Goal: Task Accomplishment & Management: Manage account settings

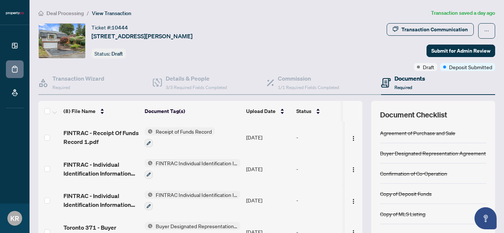
scroll to position [73, 0]
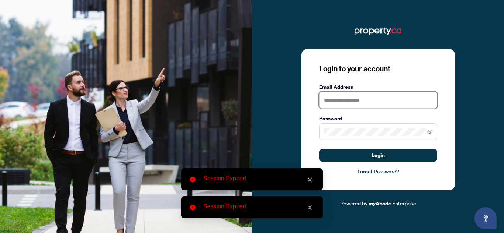
type input "**********"
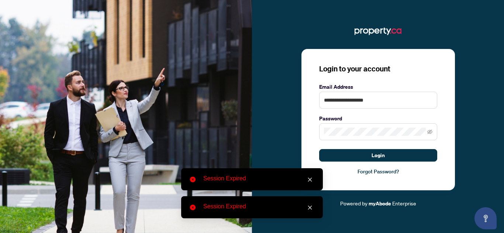
click at [370, 163] on div "**********" at bounding box center [377, 120] width 153 height 142
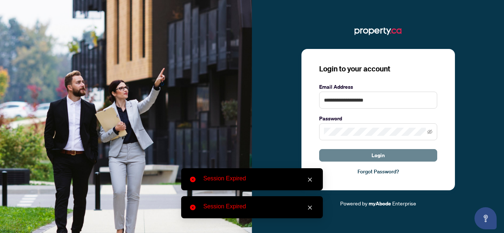
click at [370, 160] on button "Login" at bounding box center [378, 155] width 118 height 13
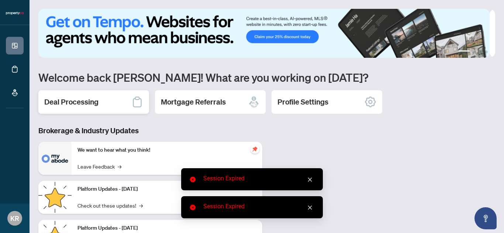
click at [76, 105] on h2 "Deal Processing" at bounding box center [71, 102] width 54 height 10
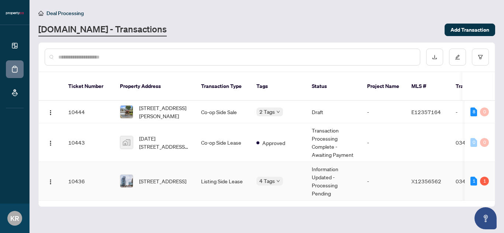
click at [164, 177] on span "409-85 Duke St, Kitchener, Ontario N2H 0B7, Canada" at bounding box center [162, 181] width 47 height 8
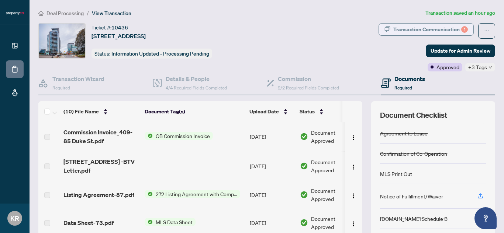
click at [446, 32] on div "Transaction Communication 1" at bounding box center [430, 30] width 75 height 12
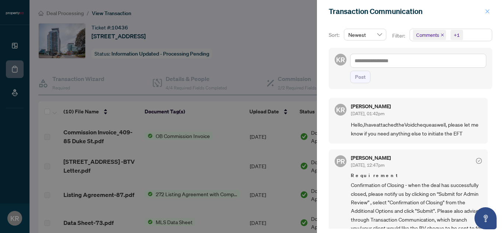
click at [484, 9] on button "button" at bounding box center [487, 11] width 10 height 9
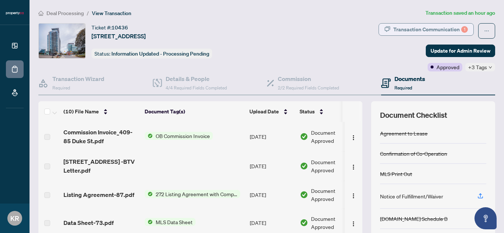
click at [445, 28] on div "Transaction Communication 1" at bounding box center [430, 30] width 75 height 12
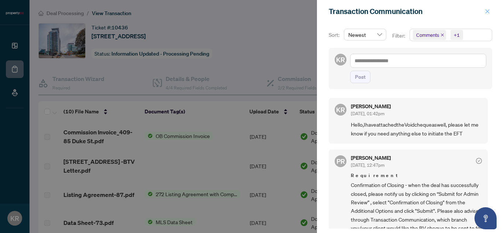
click at [489, 12] on icon "close" at bounding box center [487, 11] width 5 height 5
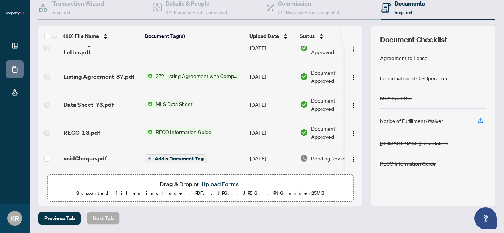
scroll to position [111, 0]
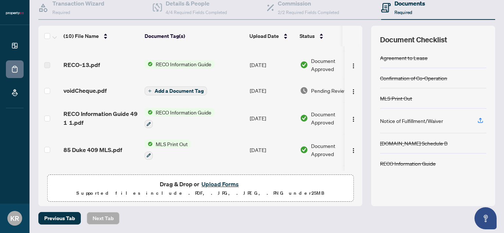
click at [160, 89] on span "Add a Document Tag" at bounding box center [179, 91] width 49 height 5
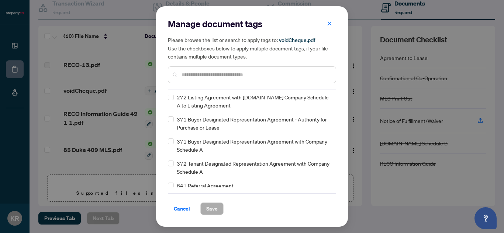
scroll to position [811, 0]
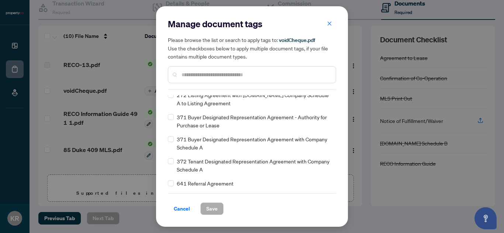
click at [179, 211] on span "Cancel" at bounding box center [182, 209] width 16 height 12
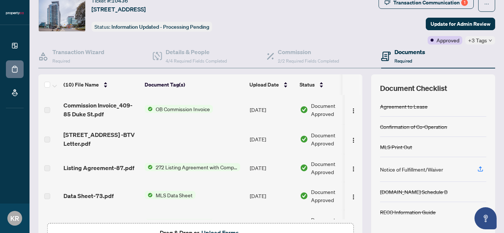
scroll to position [0, 0]
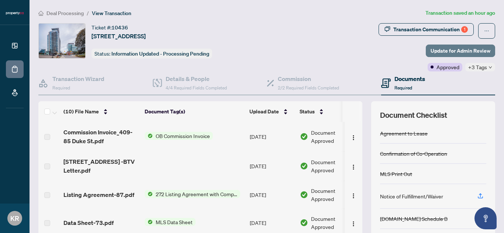
click at [471, 51] on span "Update for Admin Review" at bounding box center [460, 51] width 60 height 12
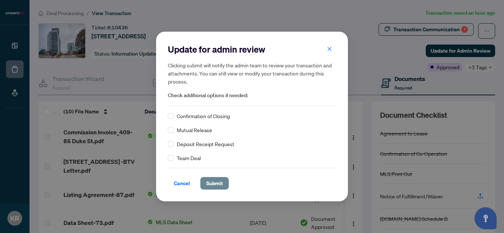
click at [221, 182] on span "Submit" at bounding box center [214, 184] width 17 height 12
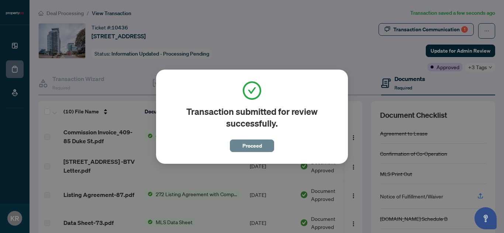
click at [240, 145] on button "Proceed" at bounding box center [252, 146] width 44 height 13
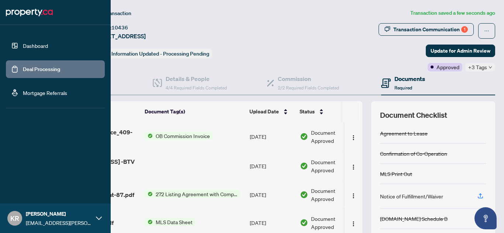
click at [23, 42] on link "Dashboard" at bounding box center [35, 45] width 25 height 7
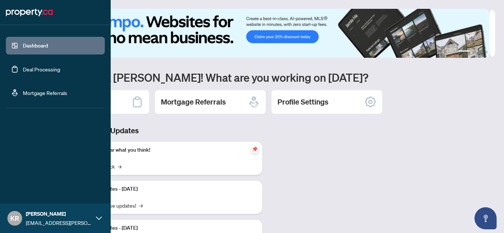
click at [25, 68] on link "Deal Processing" at bounding box center [41, 69] width 37 height 7
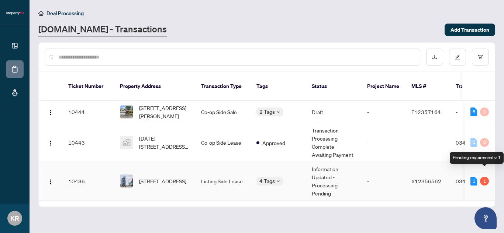
click at [484, 177] on div "1" at bounding box center [484, 181] width 9 height 9
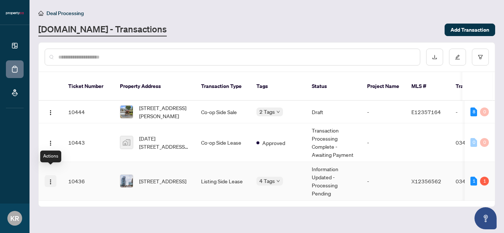
click at [50, 179] on img "button" at bounding box center [51, 182] width 6 height 6
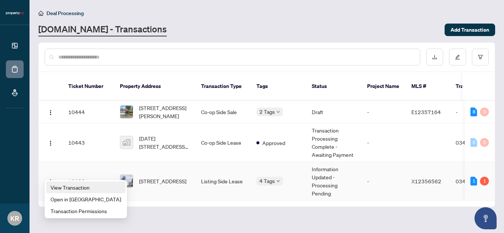
click at [55, 186] on span "View Transaction" at bounding box center [86, 188] width 70 height 8
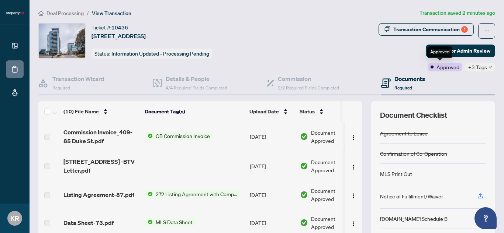
click at [438, 67] on span "Approved" at bounding box center [447, 67] width 23 height 8
click at [479, 66] on span "+3 Tags" at bounding box center [477, 67] width 19 height 8
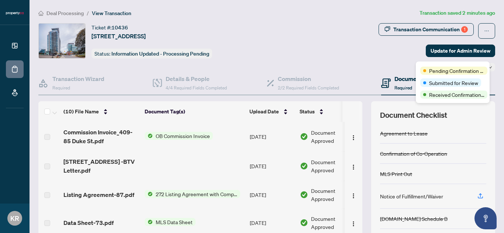
click at [325, 48] on div "Transaction Communication 1 Update for Admin Review Approved +3 Tags" at bounding box center [396, 47] width 198 height 48
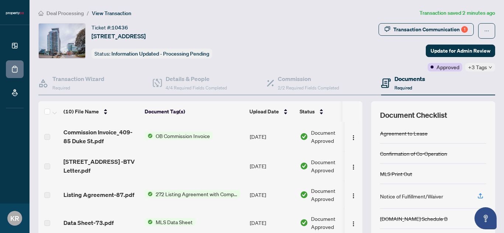
click at [475, 67] on span "+3 Tags" at bounding box center [477, 67] width 19 height 8
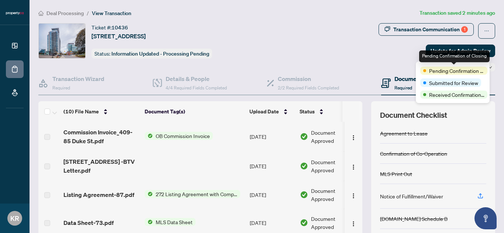
click at [475, 67] on span "Pending Confirmation of Closing" at bounding box center [456, 71] width 55 height 8
click at [327, 61] on div "Transaction Communication 1 Update for Admin Review Approved +3 Tags" at bounding box center [396, 47] width 198 height 48
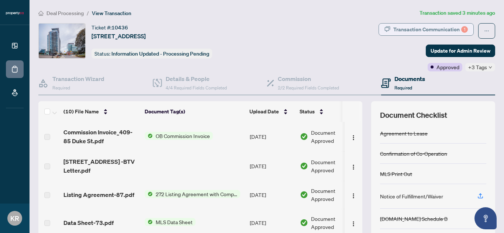
click at [434, 30] on div "Transaction Communication 1" at bounding box center [430, 30] width 75 height 12
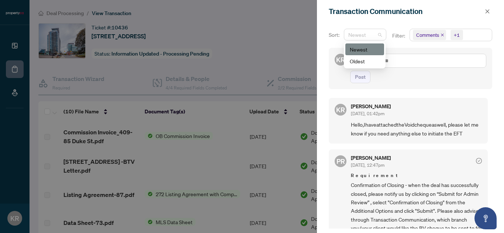
click at [381, 38] on span "Newest" at bounding box center [365, 34] width 34 height 11
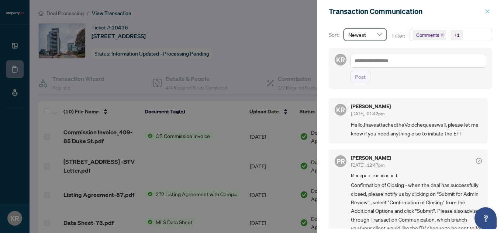
click at [483, 11] on button "button" at bounding box center [487, 11] width 10 height 9
